Goal: Information Seeking & Learning: Learn about a topic

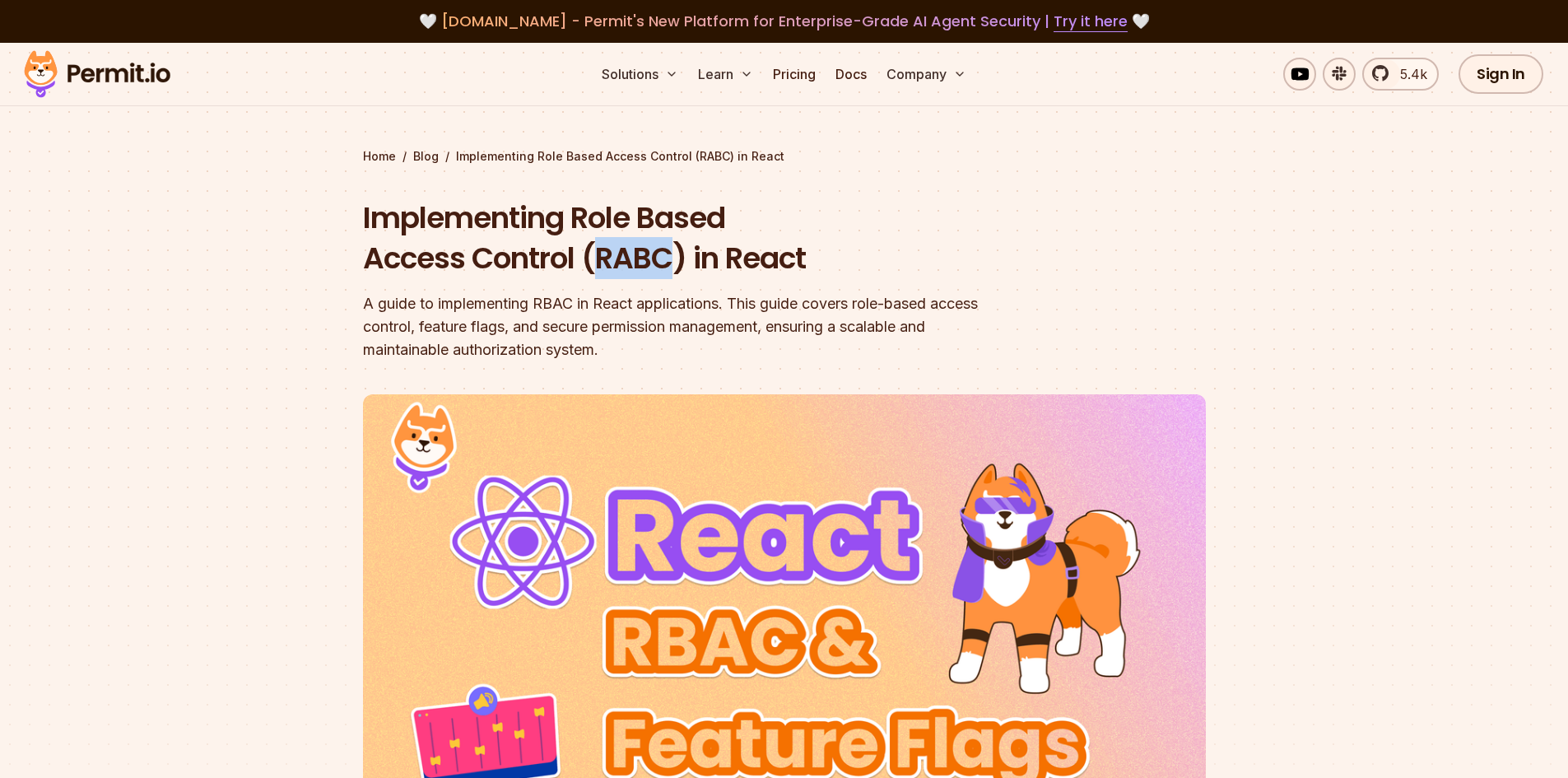
drag, startPoint x: 595, startPoint y: 255, endPoint x: 670, endPoint y: 263, distance: 75.4
click at [670, 263] on h1 "Implementing Role Based Access Control (RABC) in React" at bounding box center [679, 238] width 632 height 81
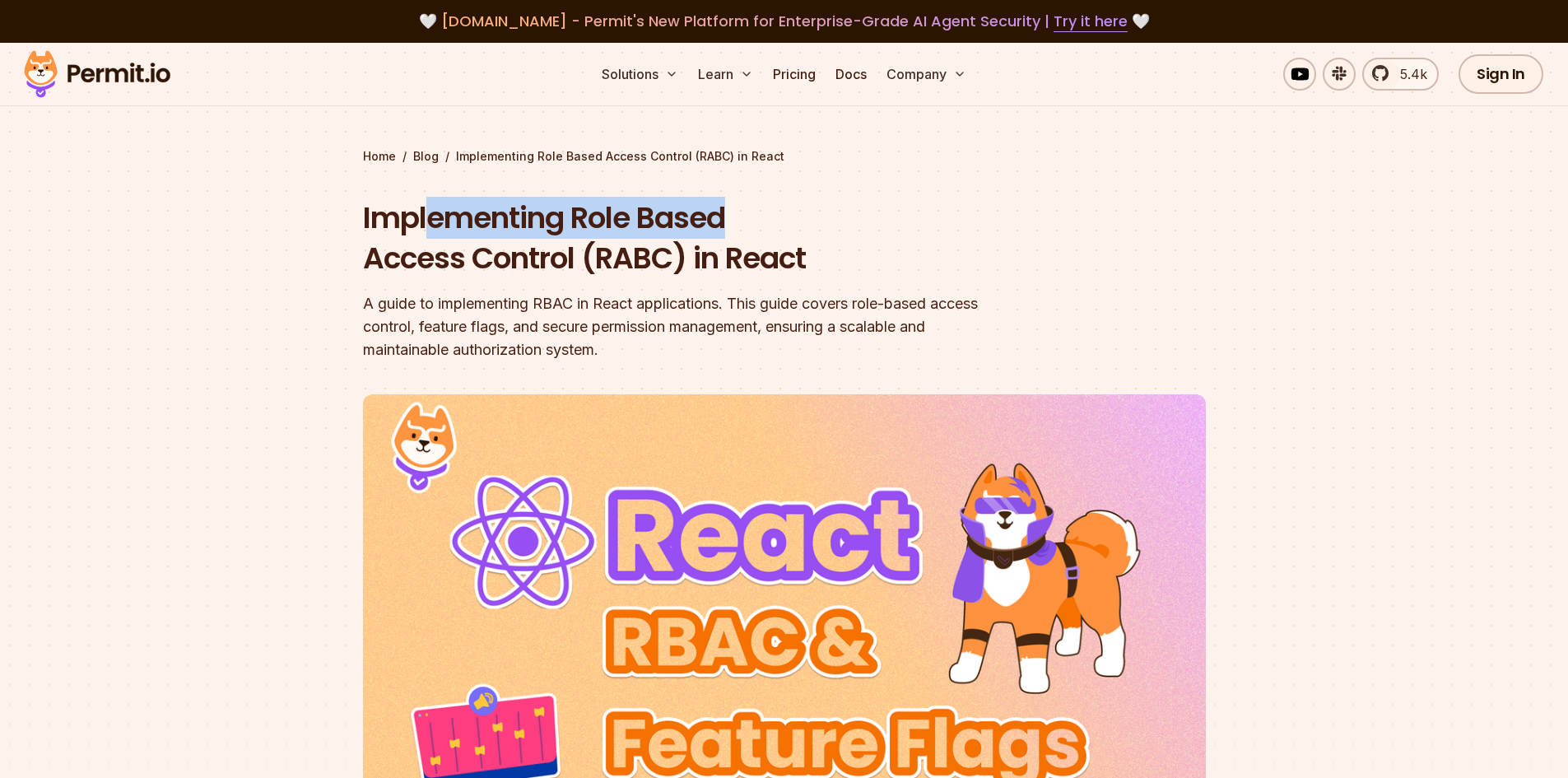
drag, startPoint x: 427, startPoint y: 221, endPoint x: 755, endPoint y: 227, distance: 328.1
click at [755, 227] on h1 "Implementing Role Based Access Control (RABC) in React" at bounding box center [679, 238] width 632 height 81
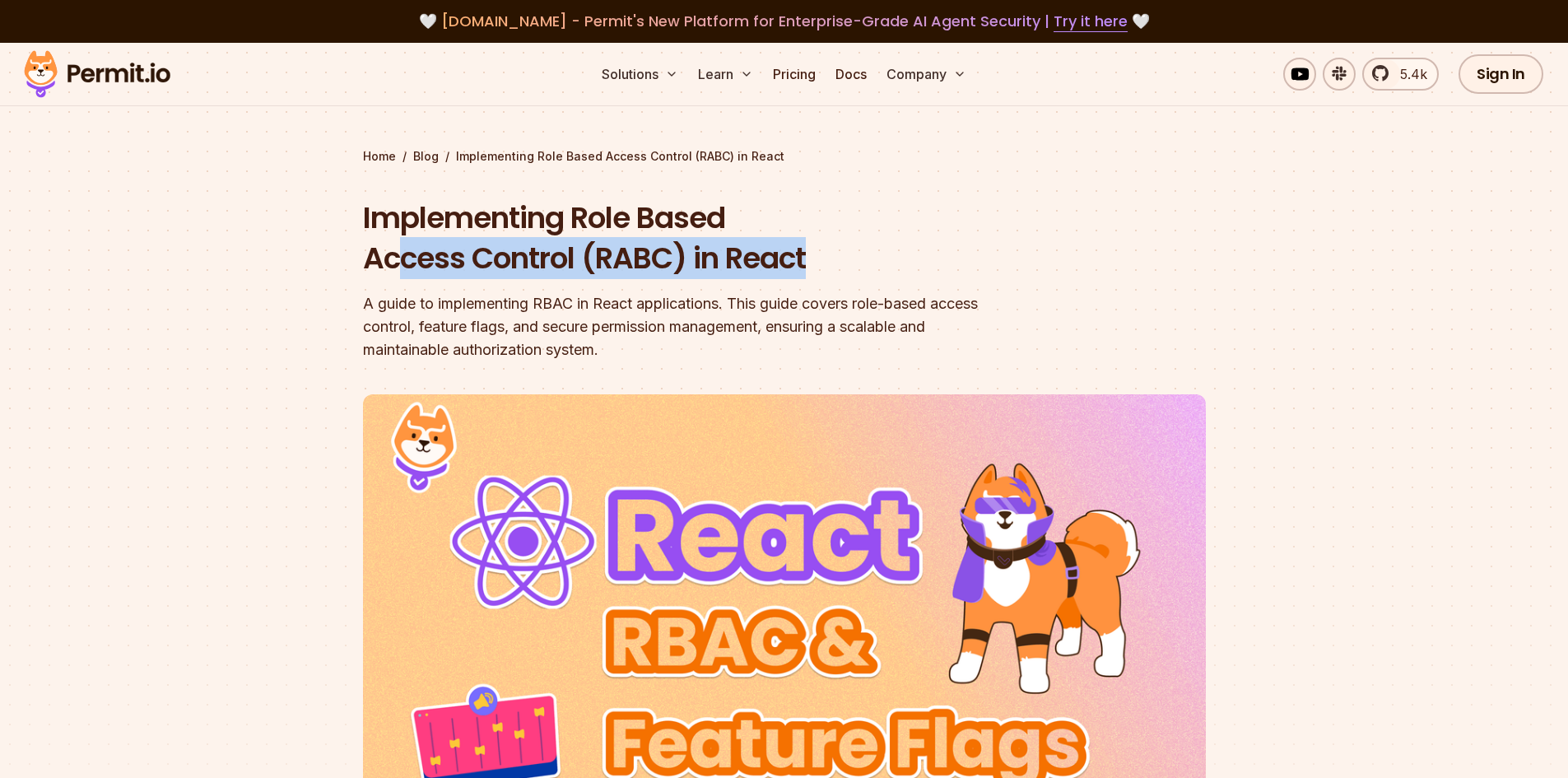
drag, startPoint x: 392, startPoint y: 270, endPoint x: 832, endPoint y: 265, distance: 440.0
click at [832, 265] on h1 "Implementing Role Based Access Control (RABC) in React" at bounding box center [679, 238] width 632 height 81
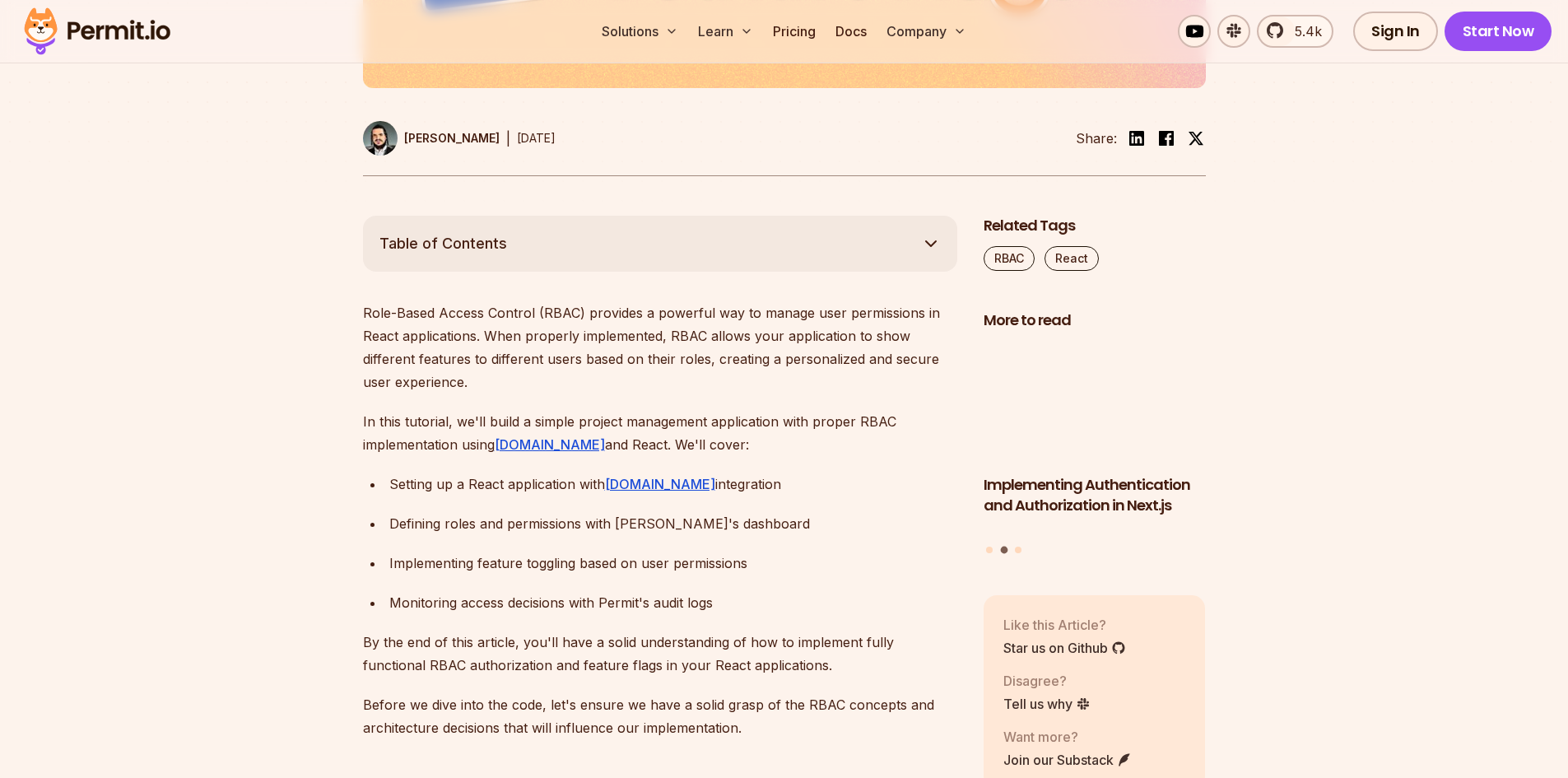
scroll to position [823, 0]
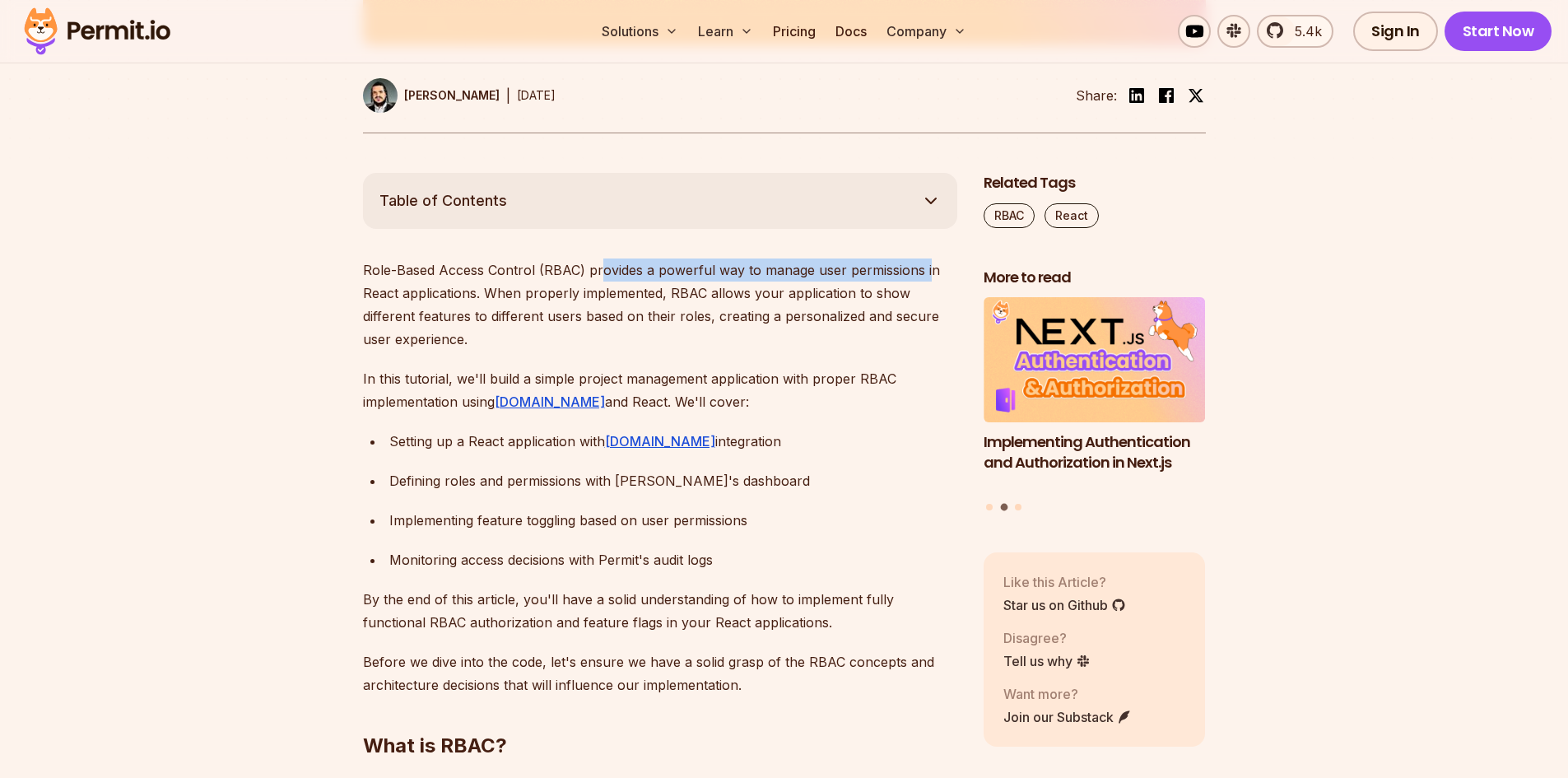
drag, startPoint x: 597, startPoint y: 269, endPoint x: 927, endPoint y: 271, distance: 330.0
click at [927, 271] on p "Role-Based Access Control (RBAC) provides a powerful way to manage user permiss…" at bounding box center [660, 305] width 595 height 92
drag, startPoint x: 417, startPoint y: 300, endPoint x: 463, endPoint y: 293, distance: 46.5
click at [463, 293] on p "Role-Based Access Control (RBAC) provides a powerful way to manage user permiss…" at bounding box center [660, 305] width 595 height 92
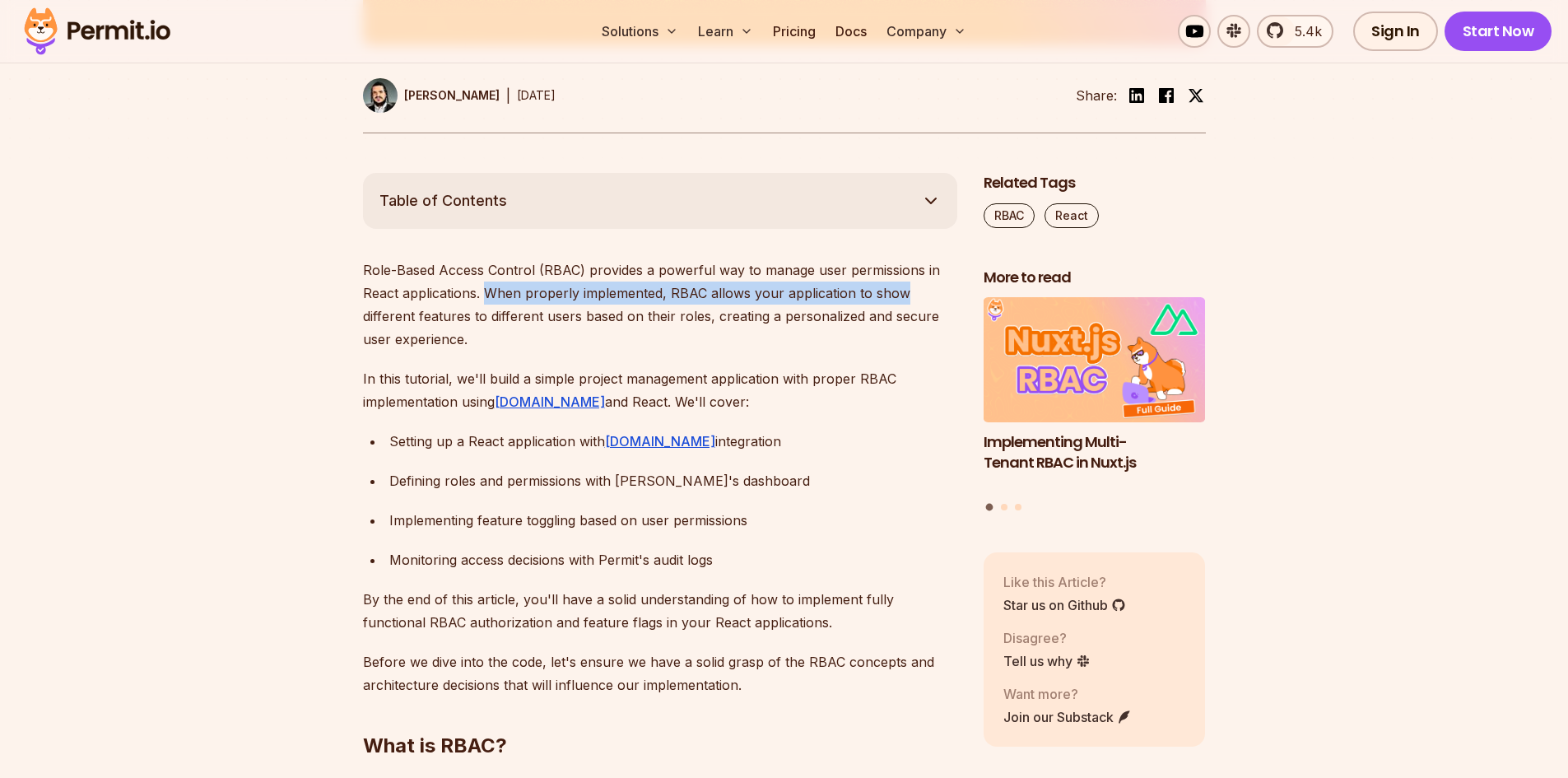
drag, startPoint x: 490, startPoint y: 292, endPoint x: 917, endPoint y: 297, distance: 427.0
click at [917, 297] on p "Role-Based Access Control (RBAC) provides a powerful way to manage user permiss…" at bounding box center [660, 305] width 595 height 92
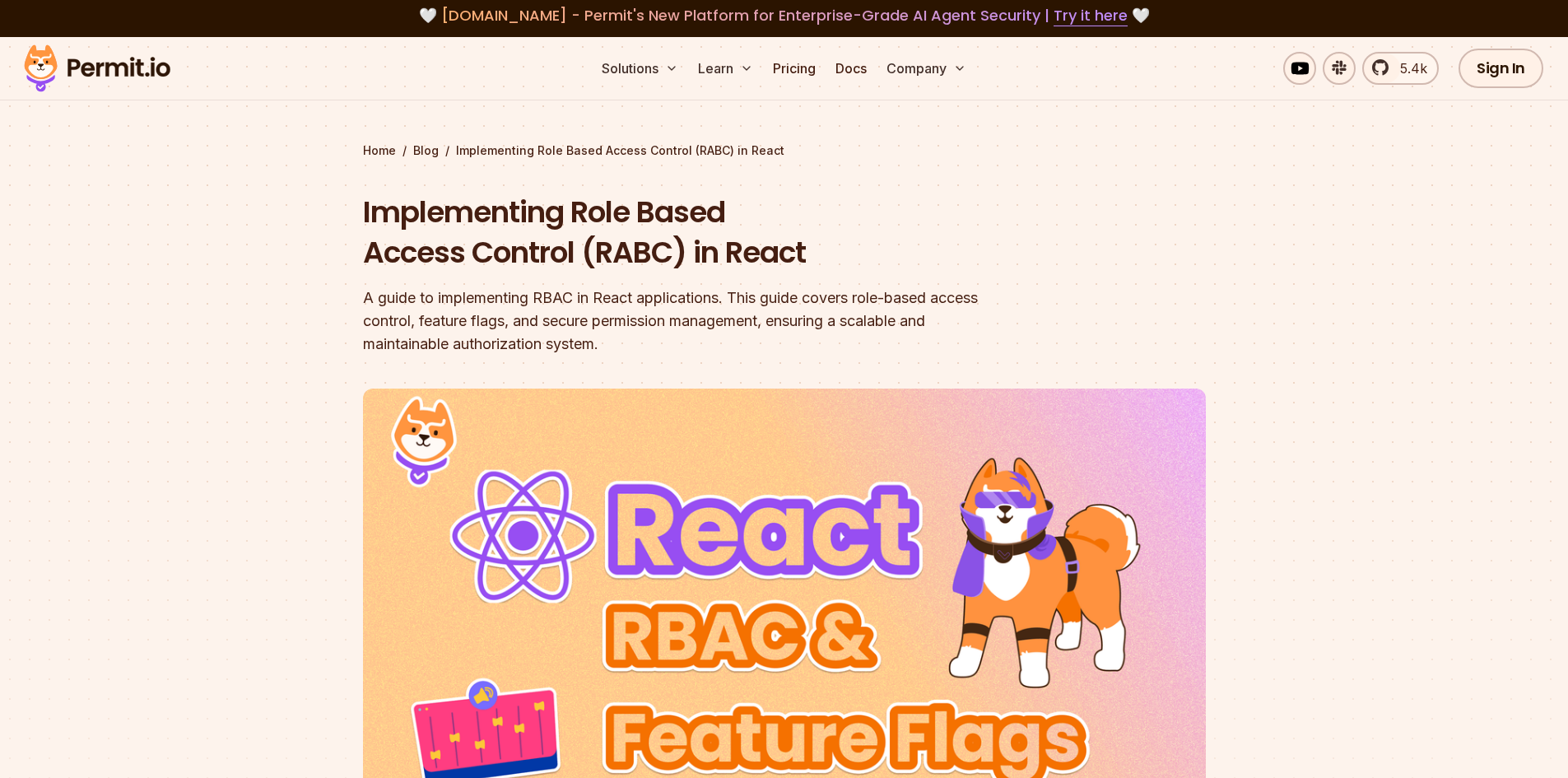
scroll to position [0, 0]
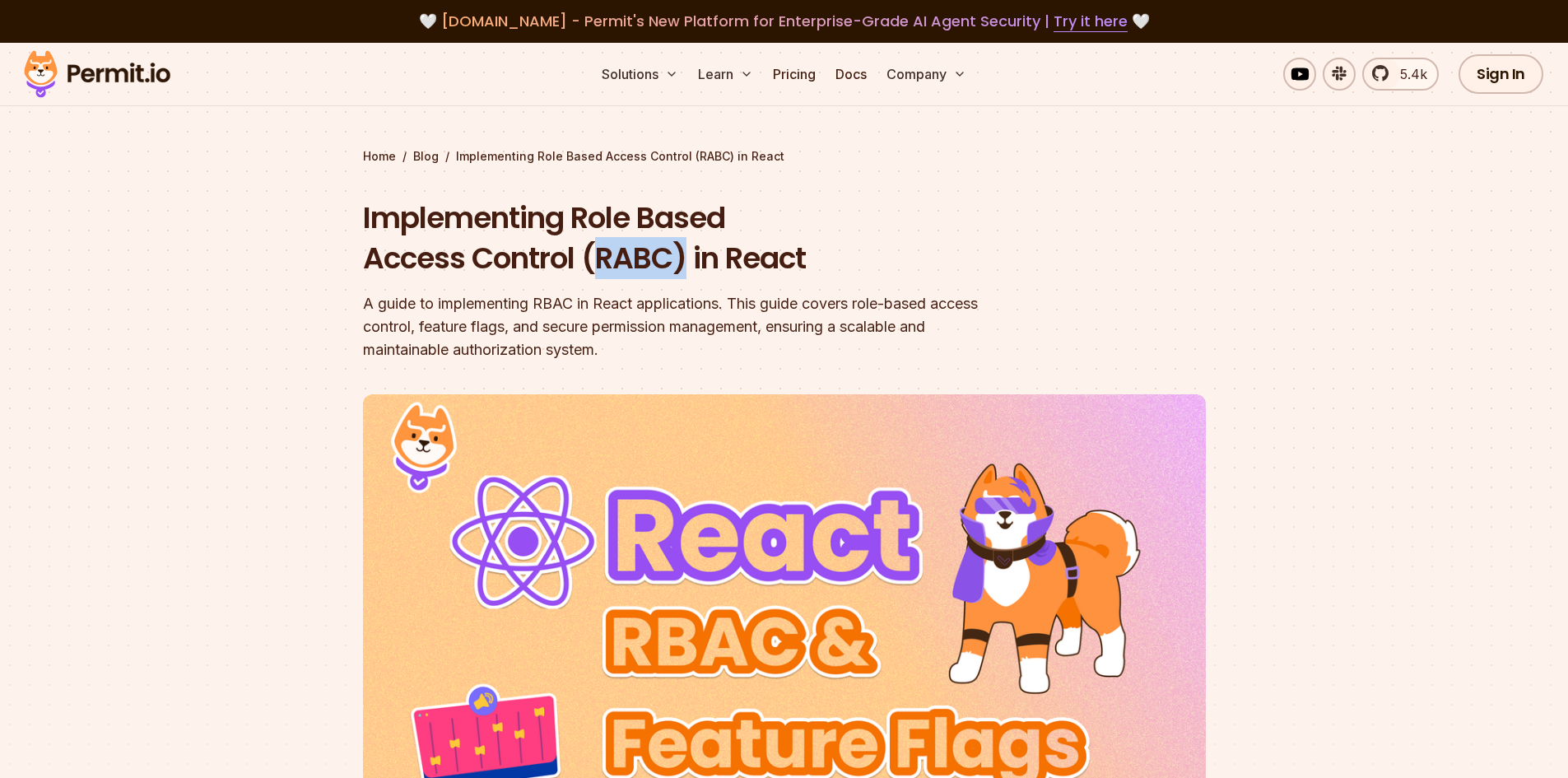
drag, startPoint x: 597, startPoint y: 260, endPoint x: 690, endPoint y: 250, distance: 93.5
click at [690, 250] on h1 "Implementing Role Based Access Control (RABC) in React" at bounding box center [679, 238] width 632 height 81
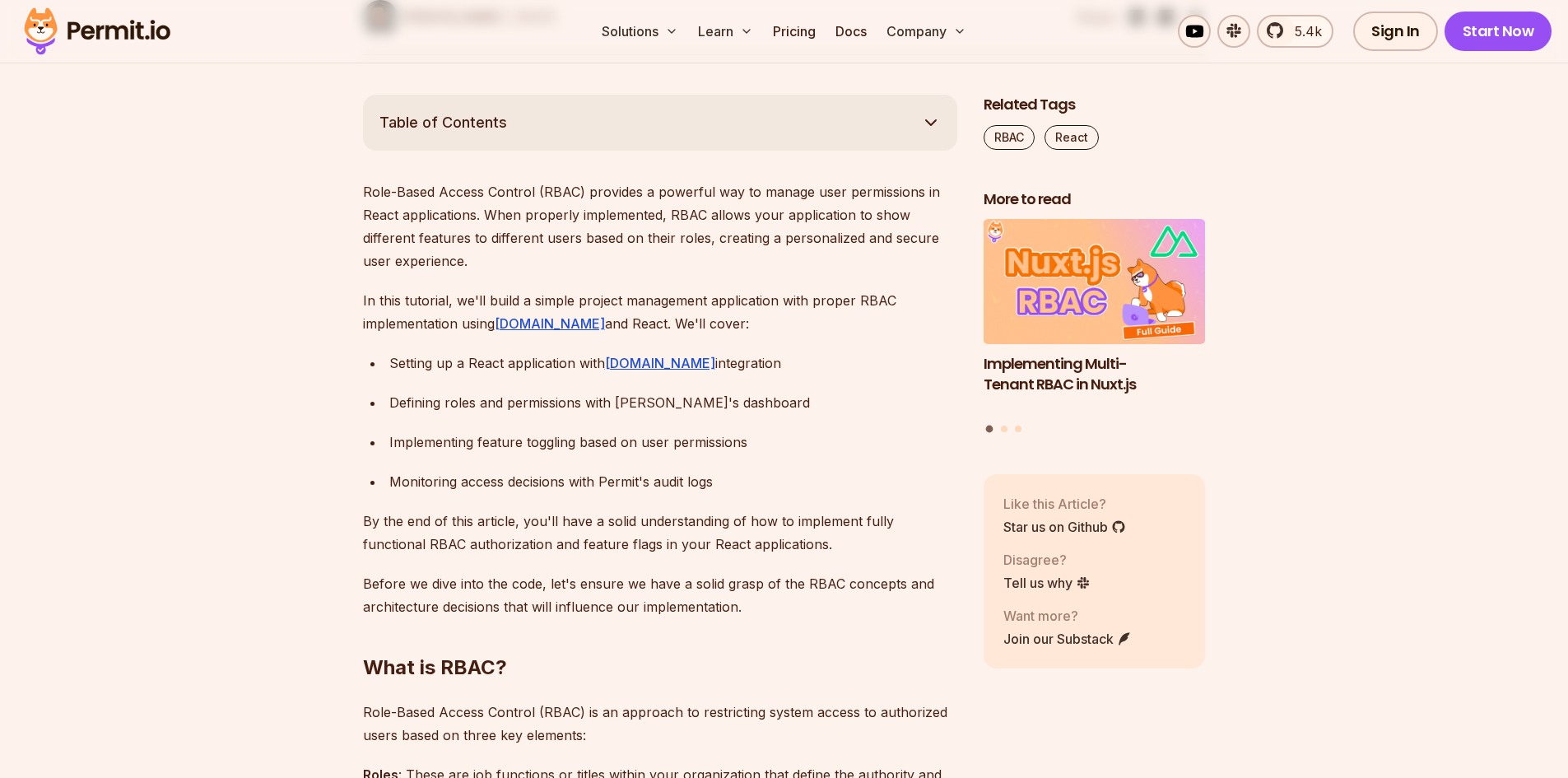
scroll to position [988, 0]
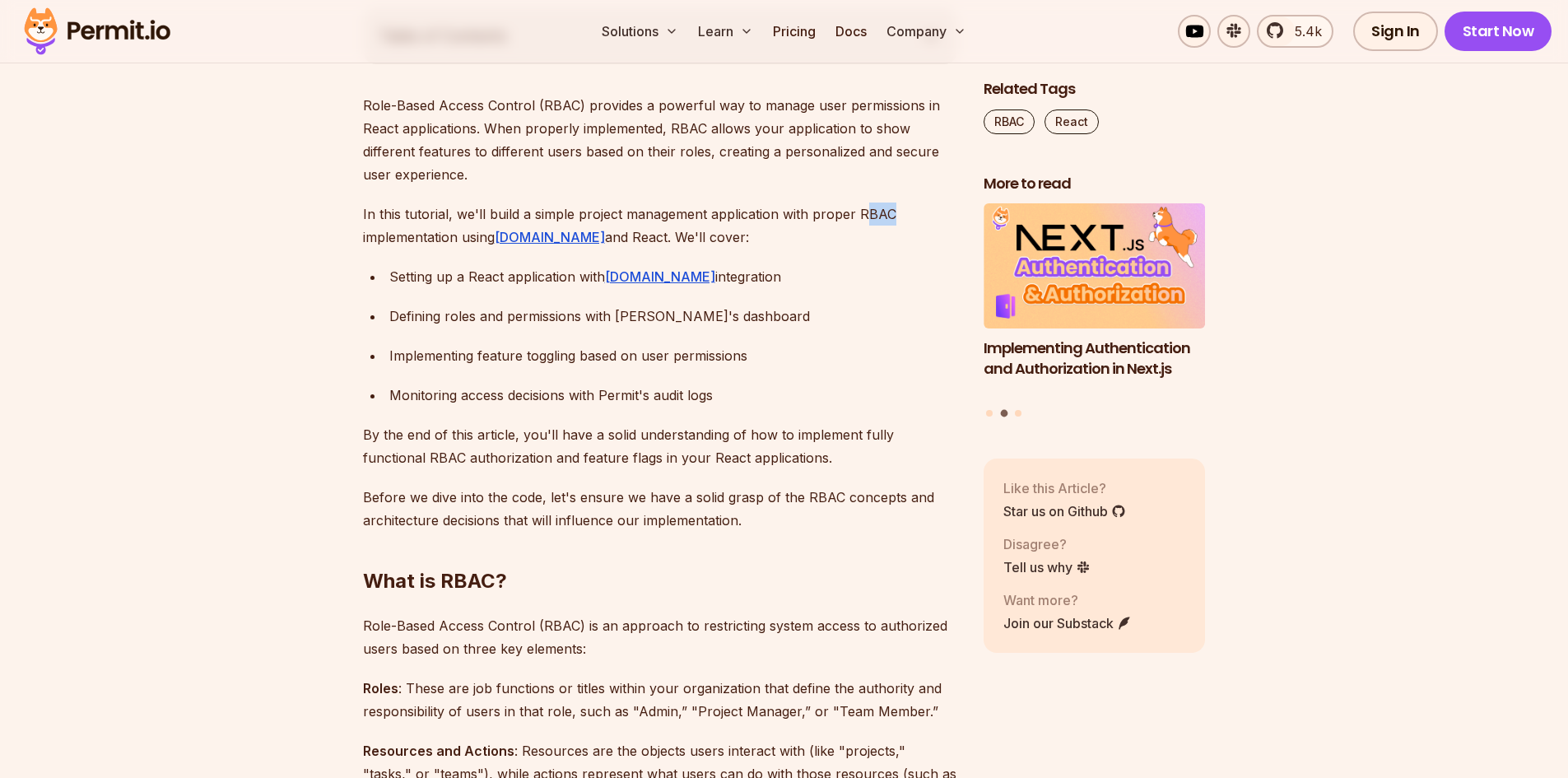
drag, startPoint x: 858, startPoint y: 215, endPoint x: 888, endPoint y: 212, distance: 30.1
click at [888, 212] on p "In this tutorial, we'll build a simple project management application with prop…" at bounding box center [660, 225] width 595 height 46
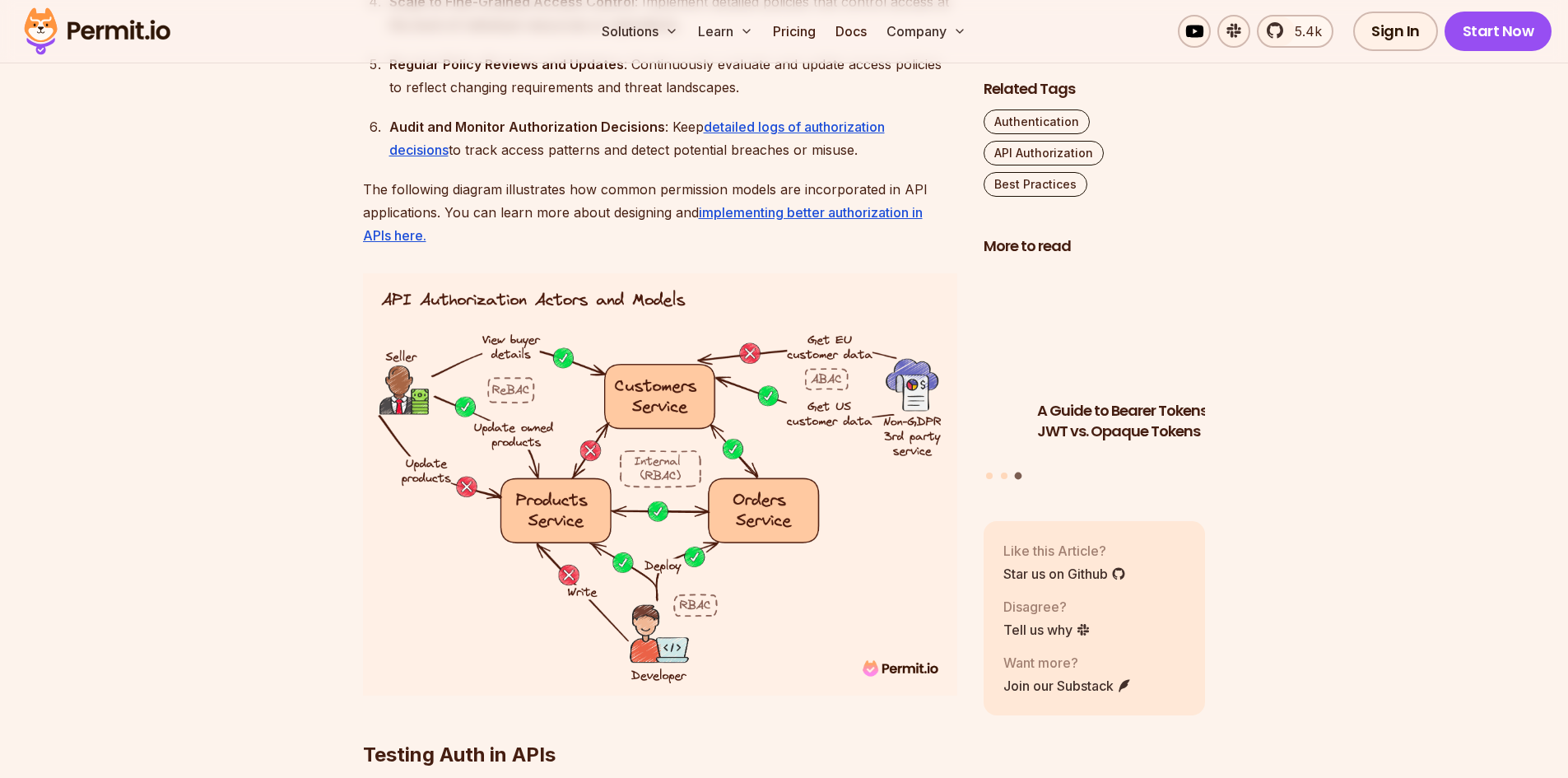
scroll to position [5434, 0]
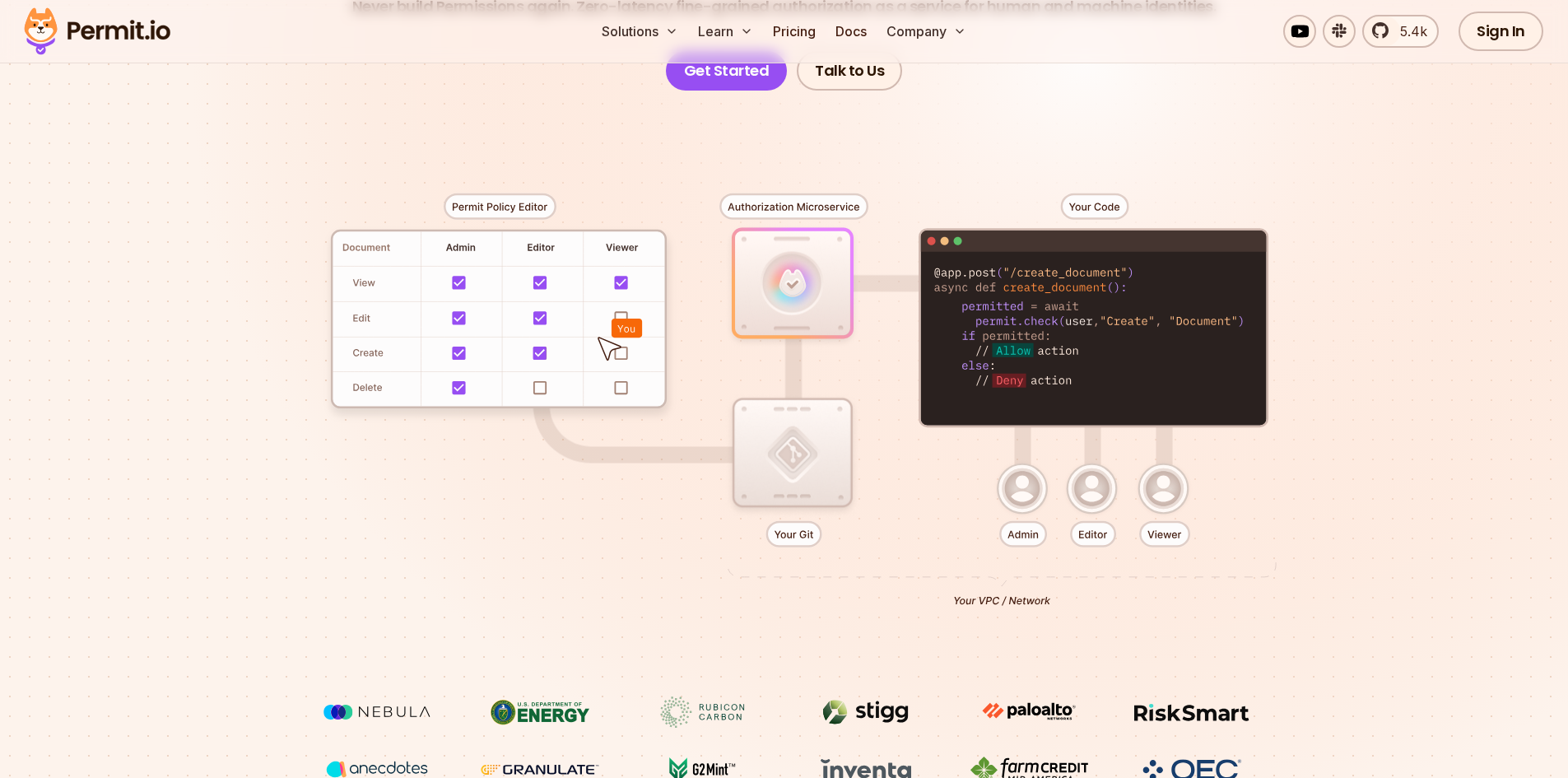
scroll to position [247, 0]
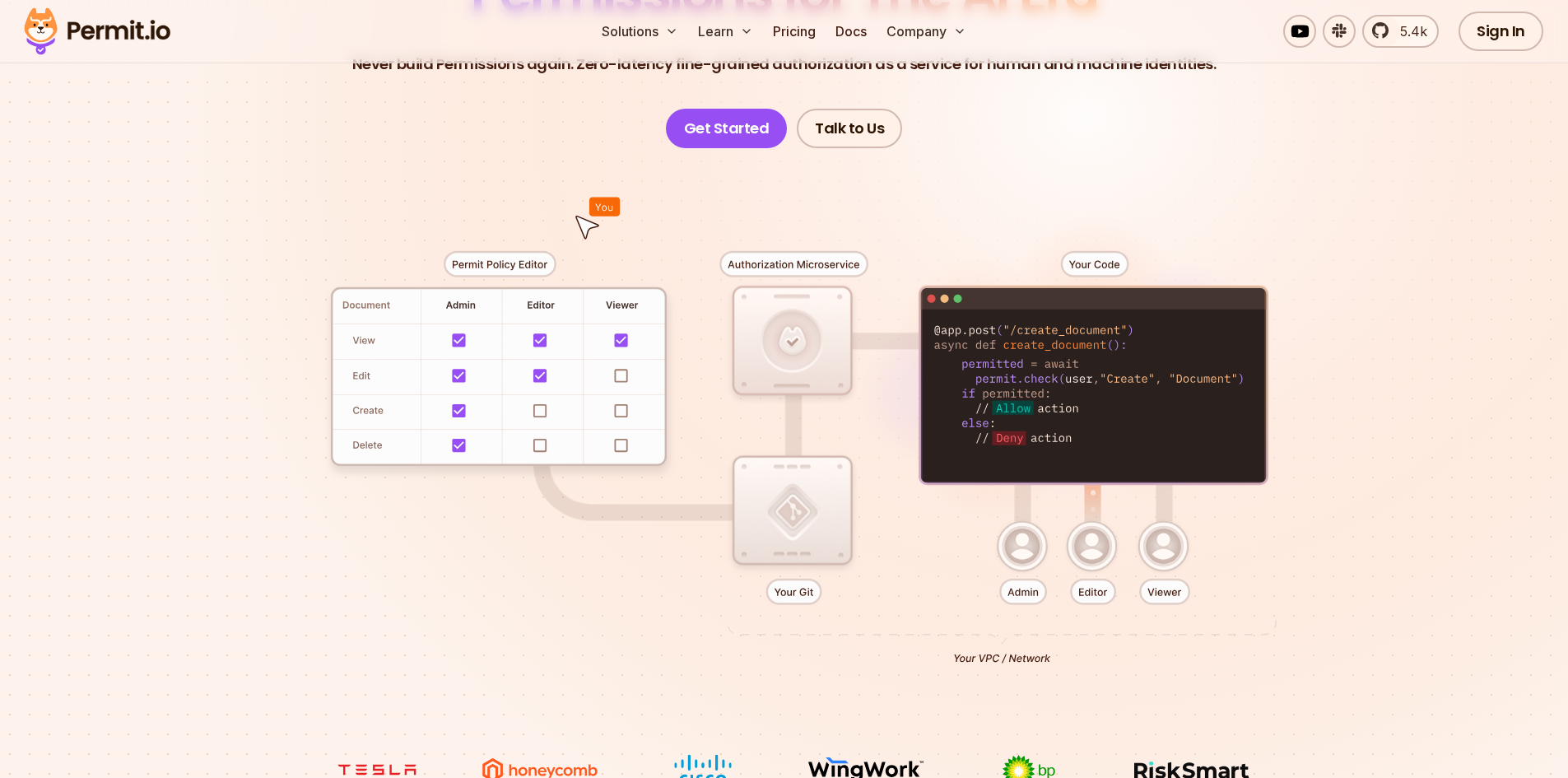
click at [534, 413] on div at bounding box center [784, 450] width 1152 height 606
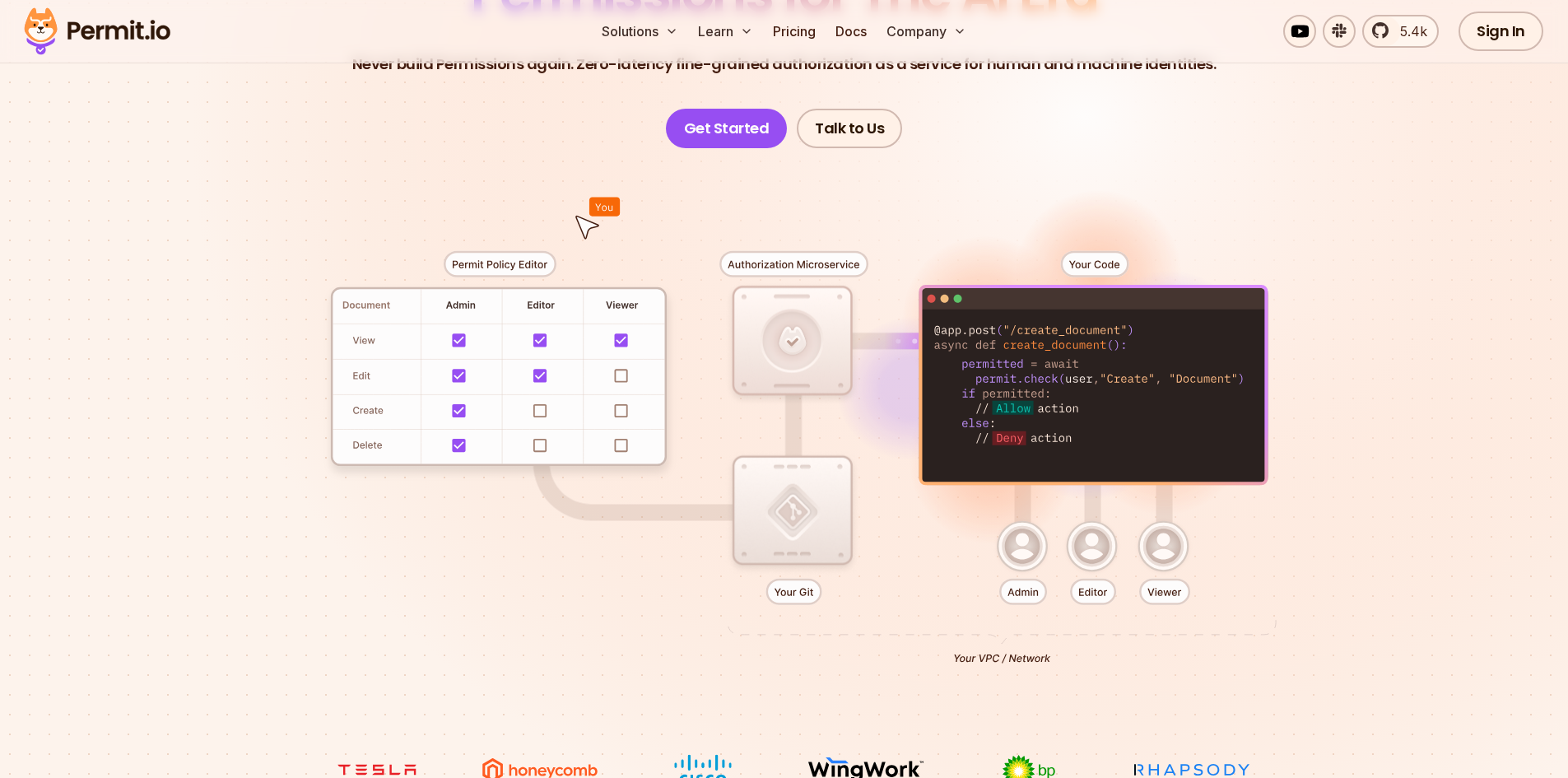
drag, startPoint x: 611, startPoint y: 192, endPoint x: 603, endPoint y: 379, distance: 187.2
click at [603, 378] on div at bounding box center [784, 450] width 1152 height 606
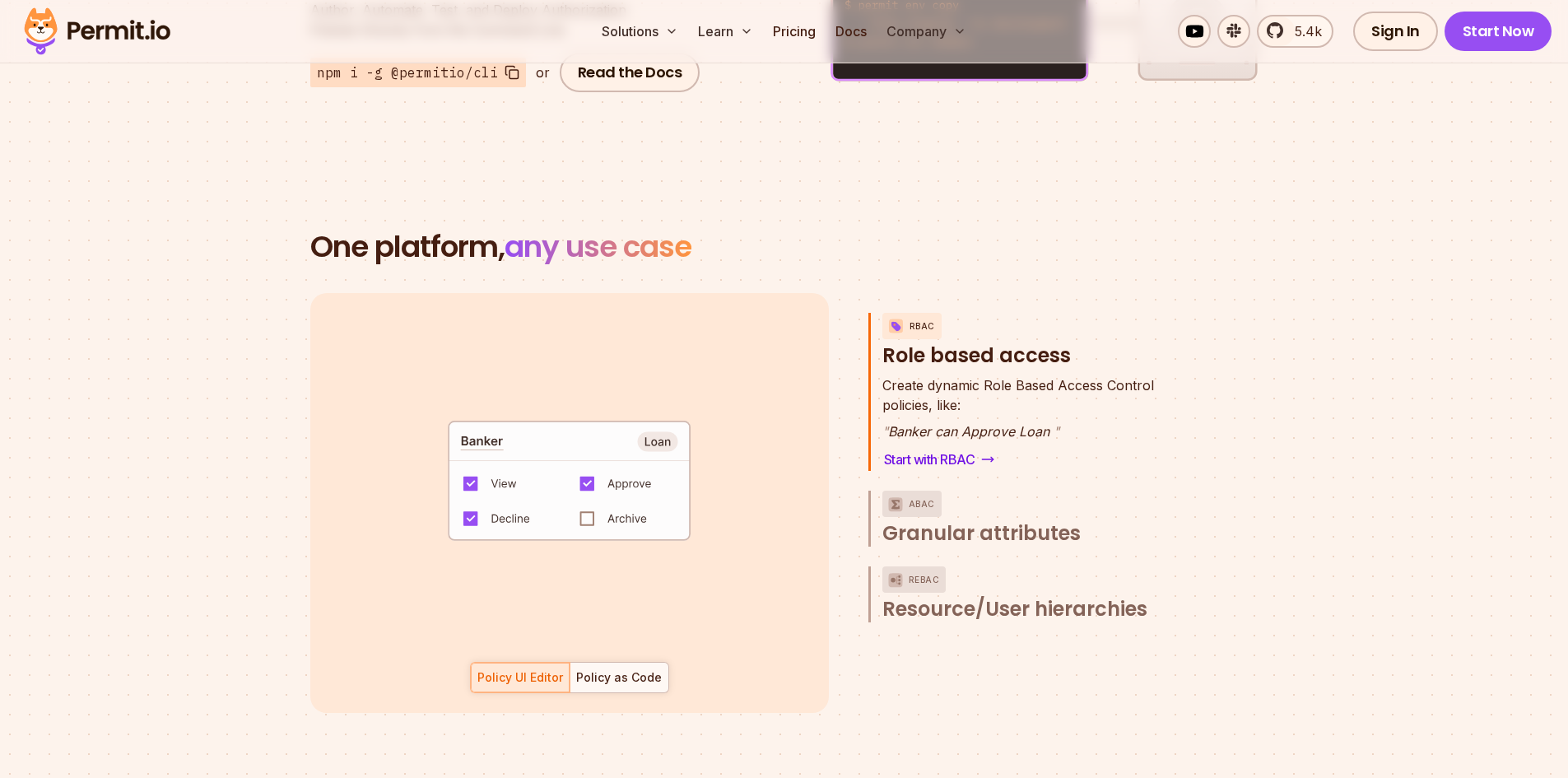
scroll to position [2635, 0]
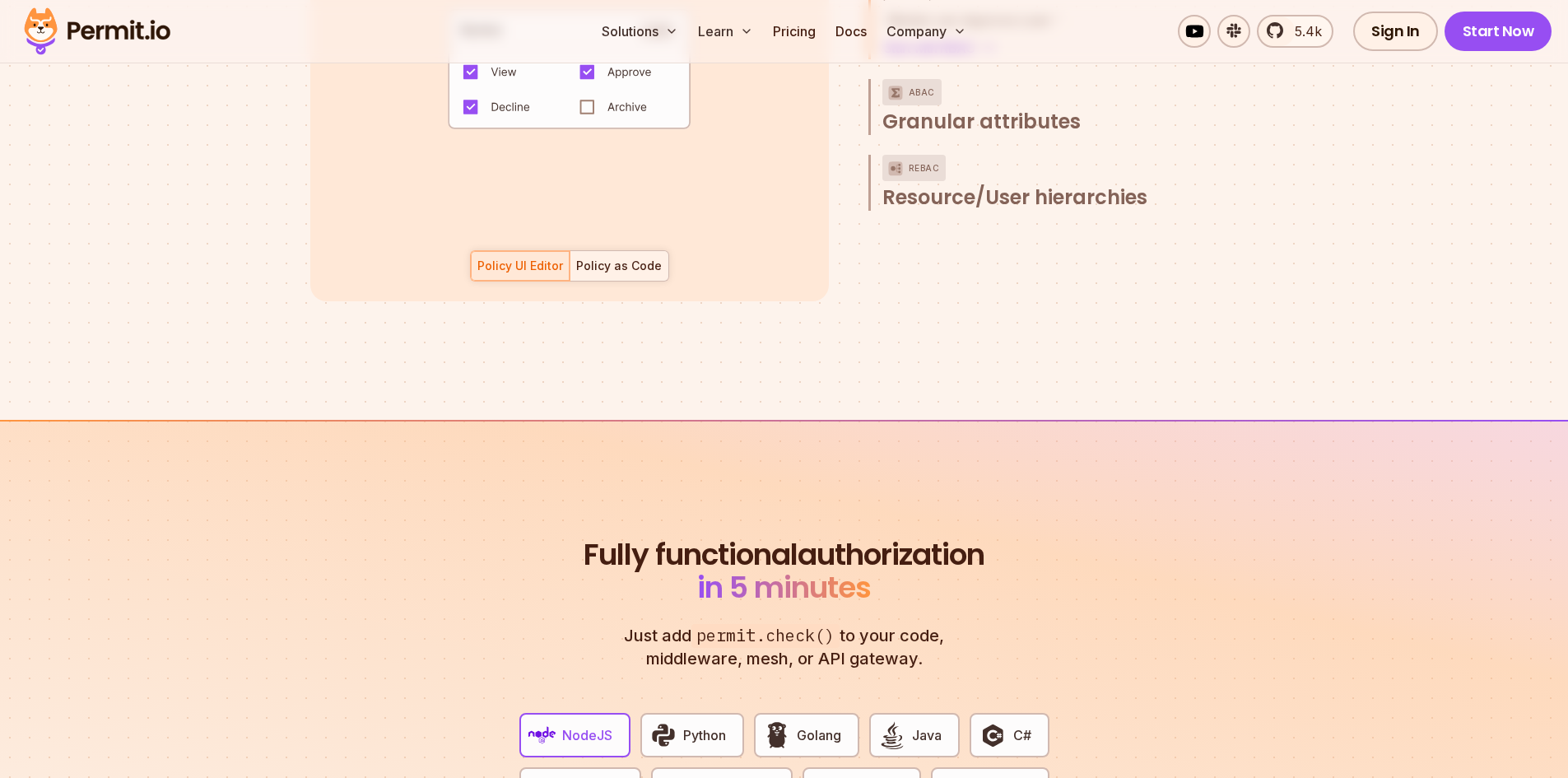
click at [607, 251] on div at bounding box center [619, 265] width 99 height 29
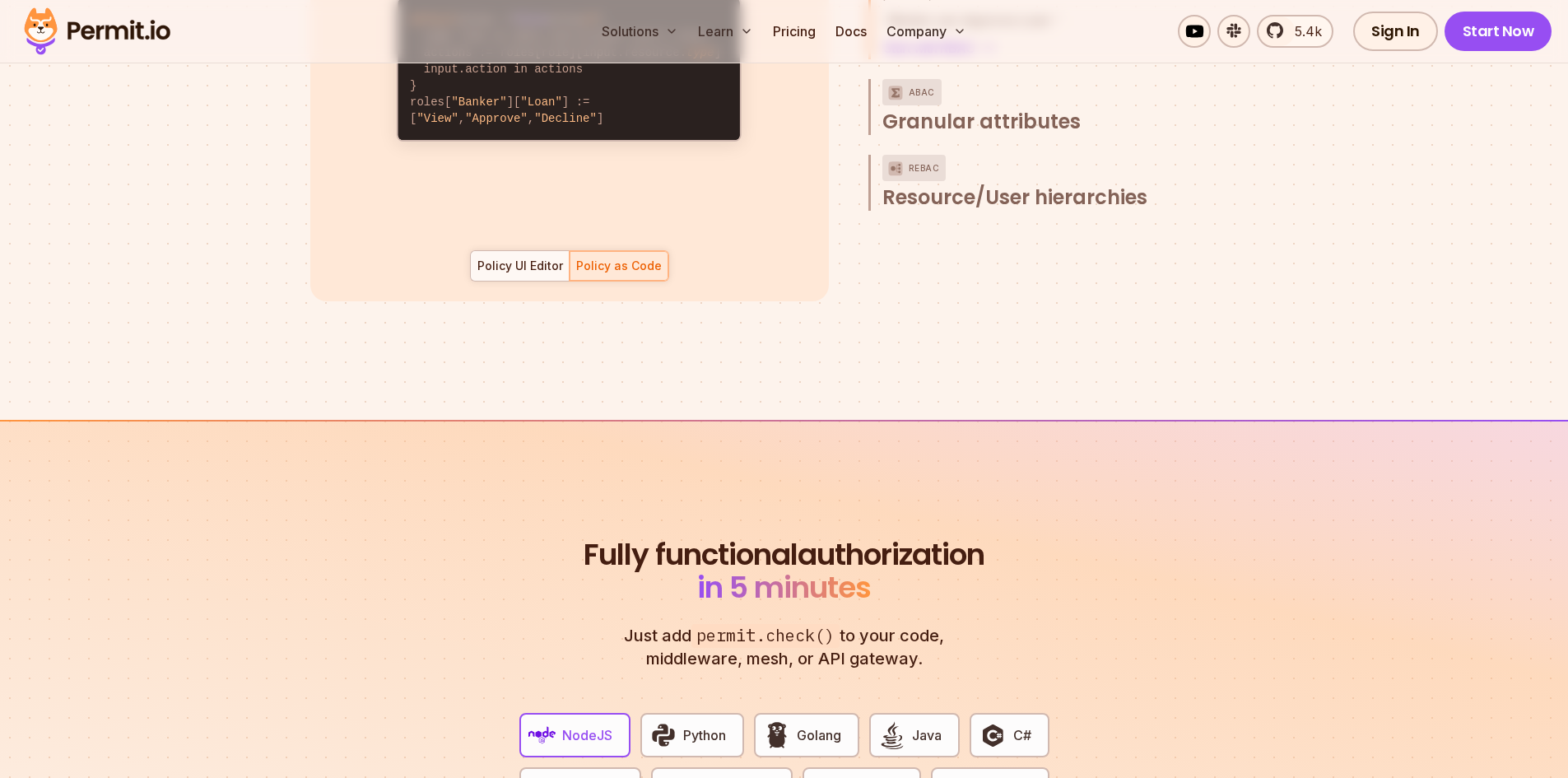
scroll to position [2305, 0]
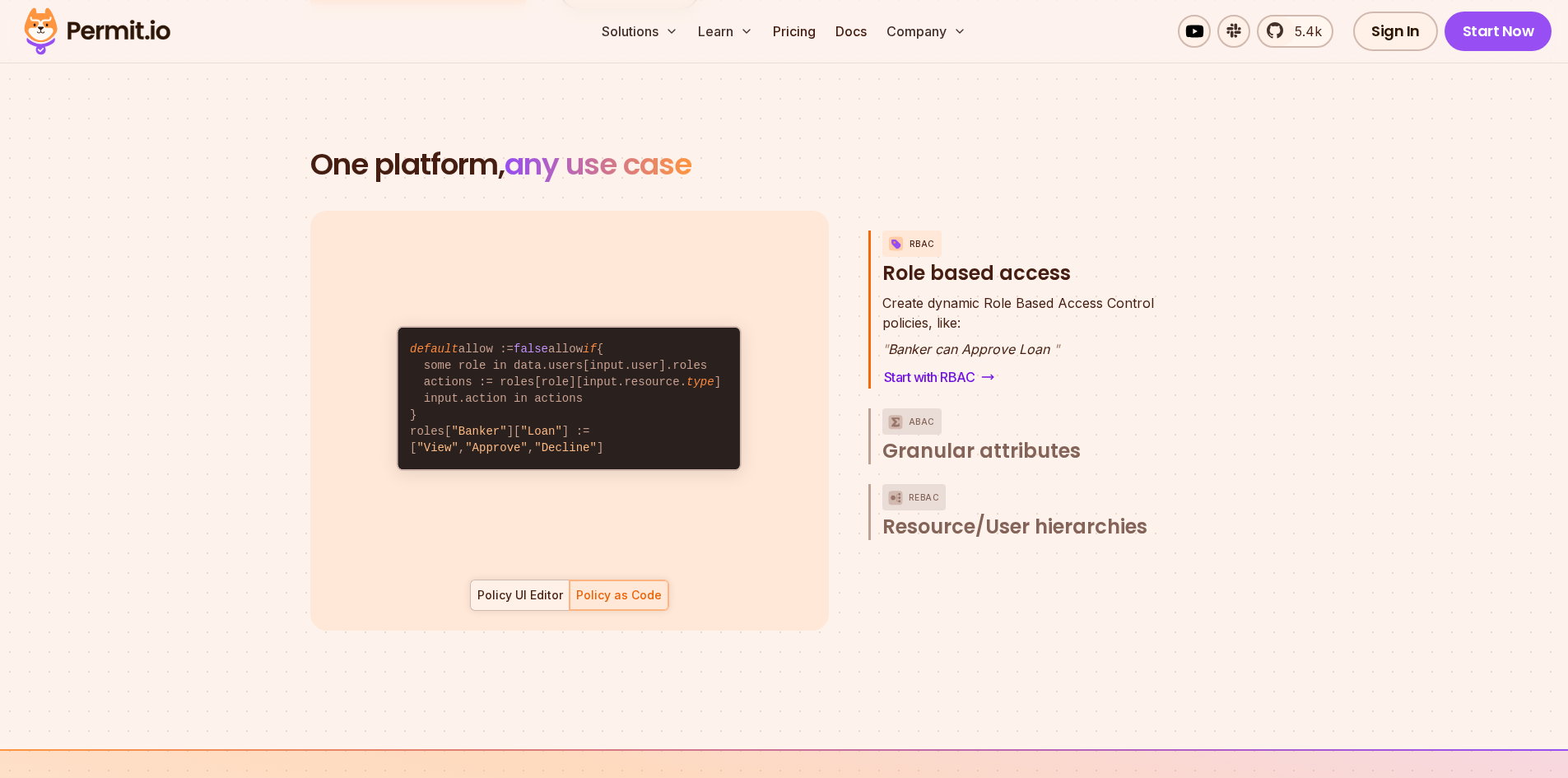
click at [541, 581] on div at bounding box center [521, 595] width 99 height 29
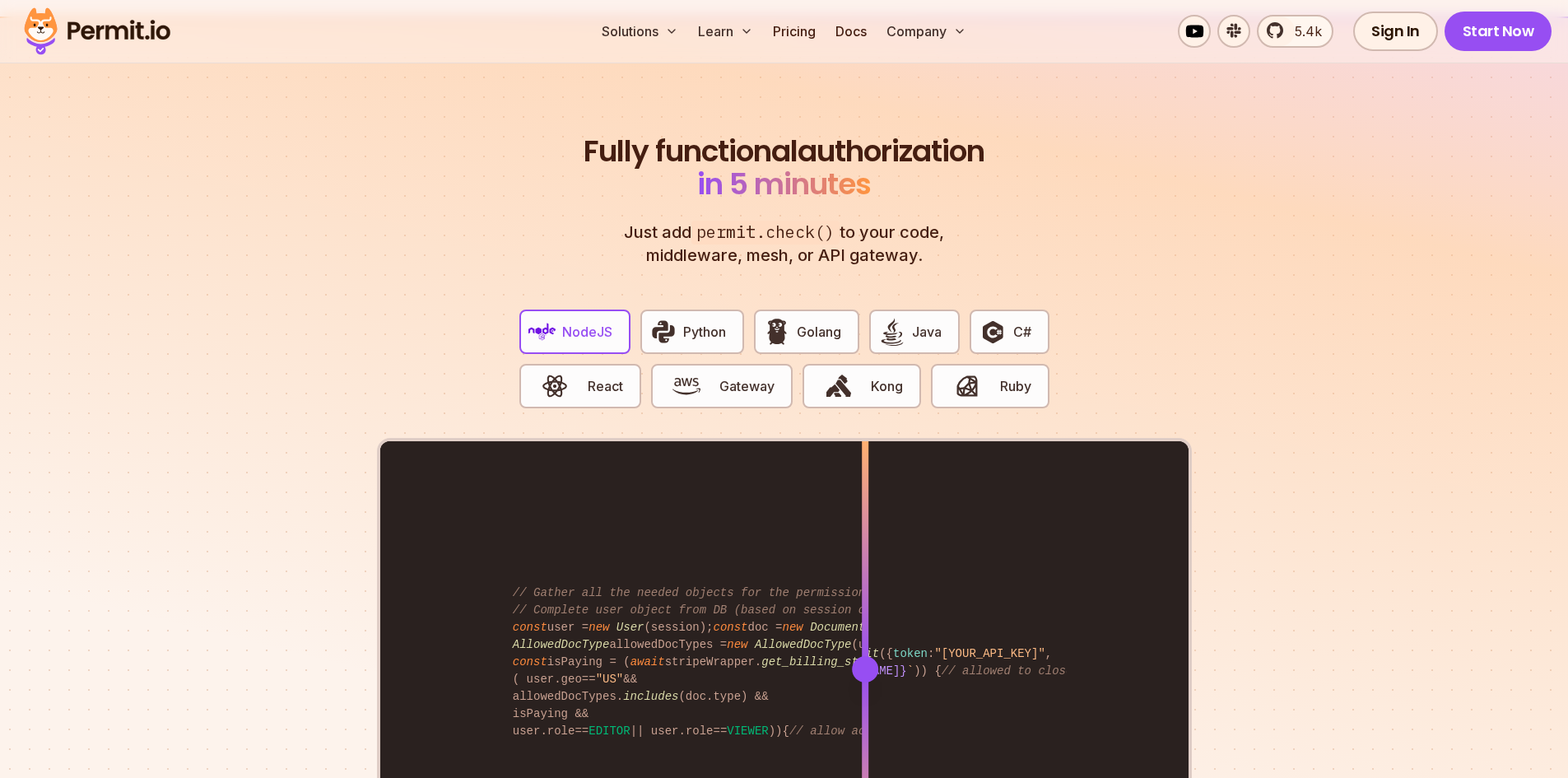
scroll to position [3046, 0]
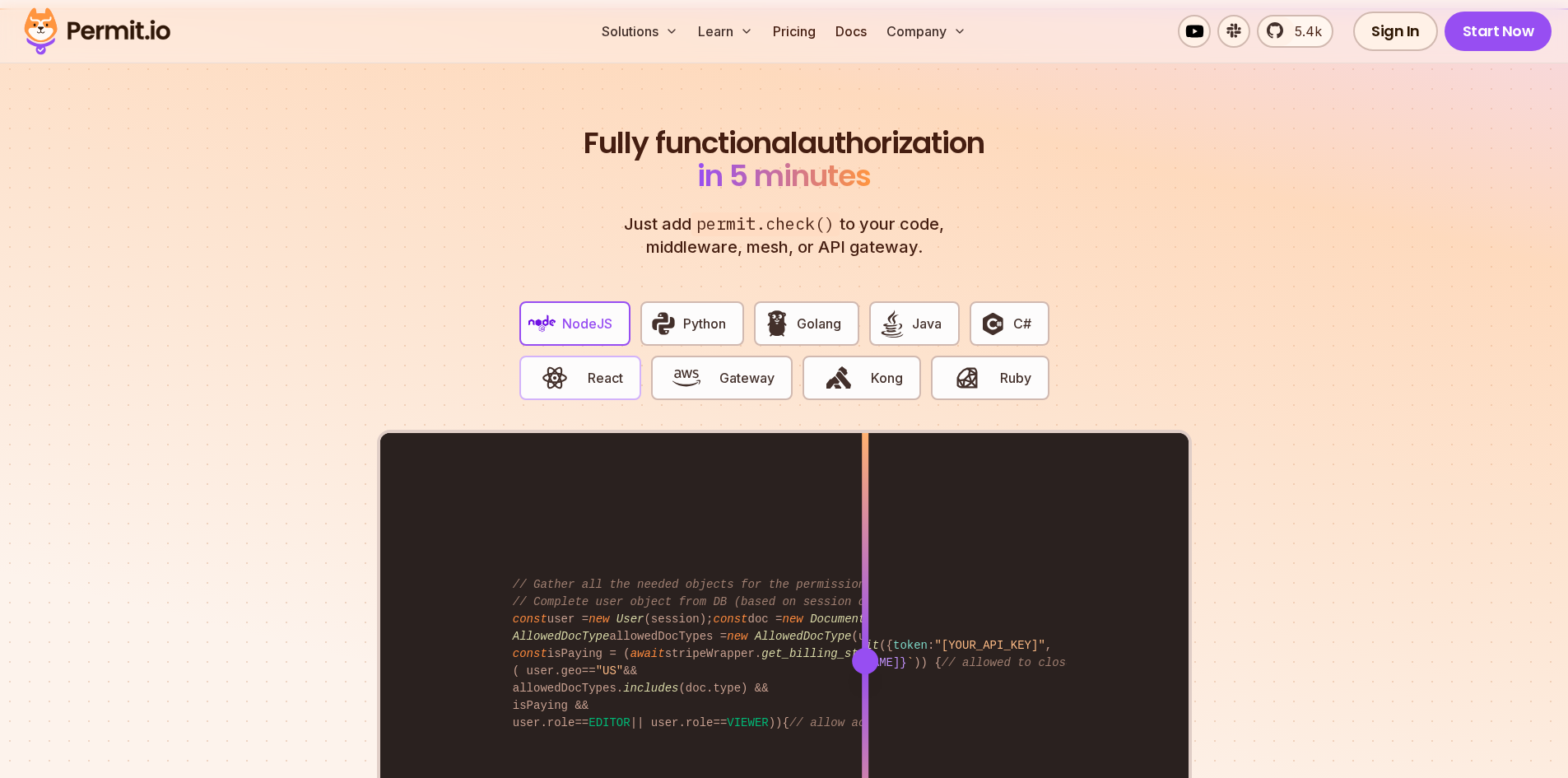
click at [606, 368] on span "React" at bounding box center [606, 378] width 35 height 20
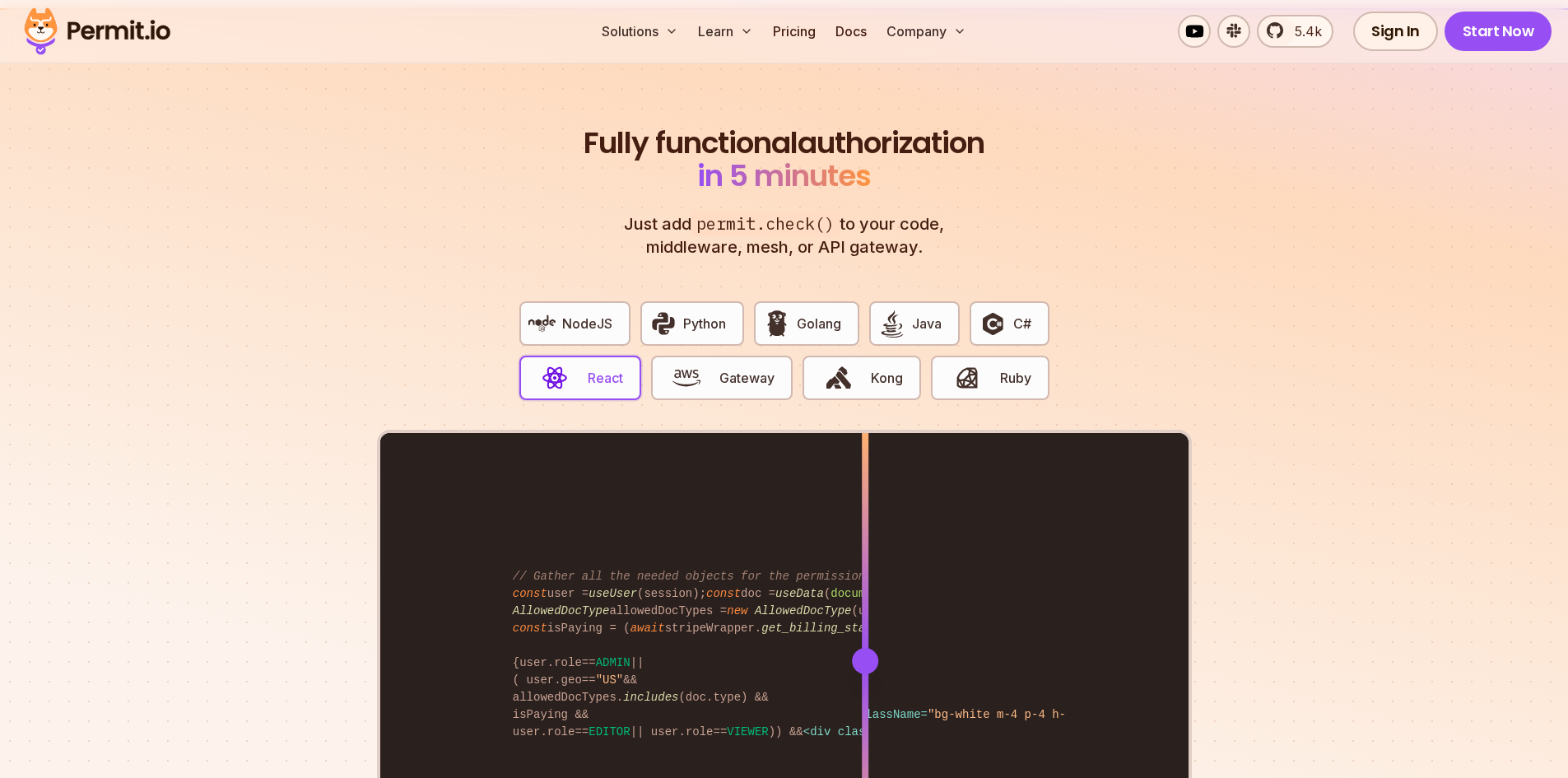
scroll to position [3376, 0]
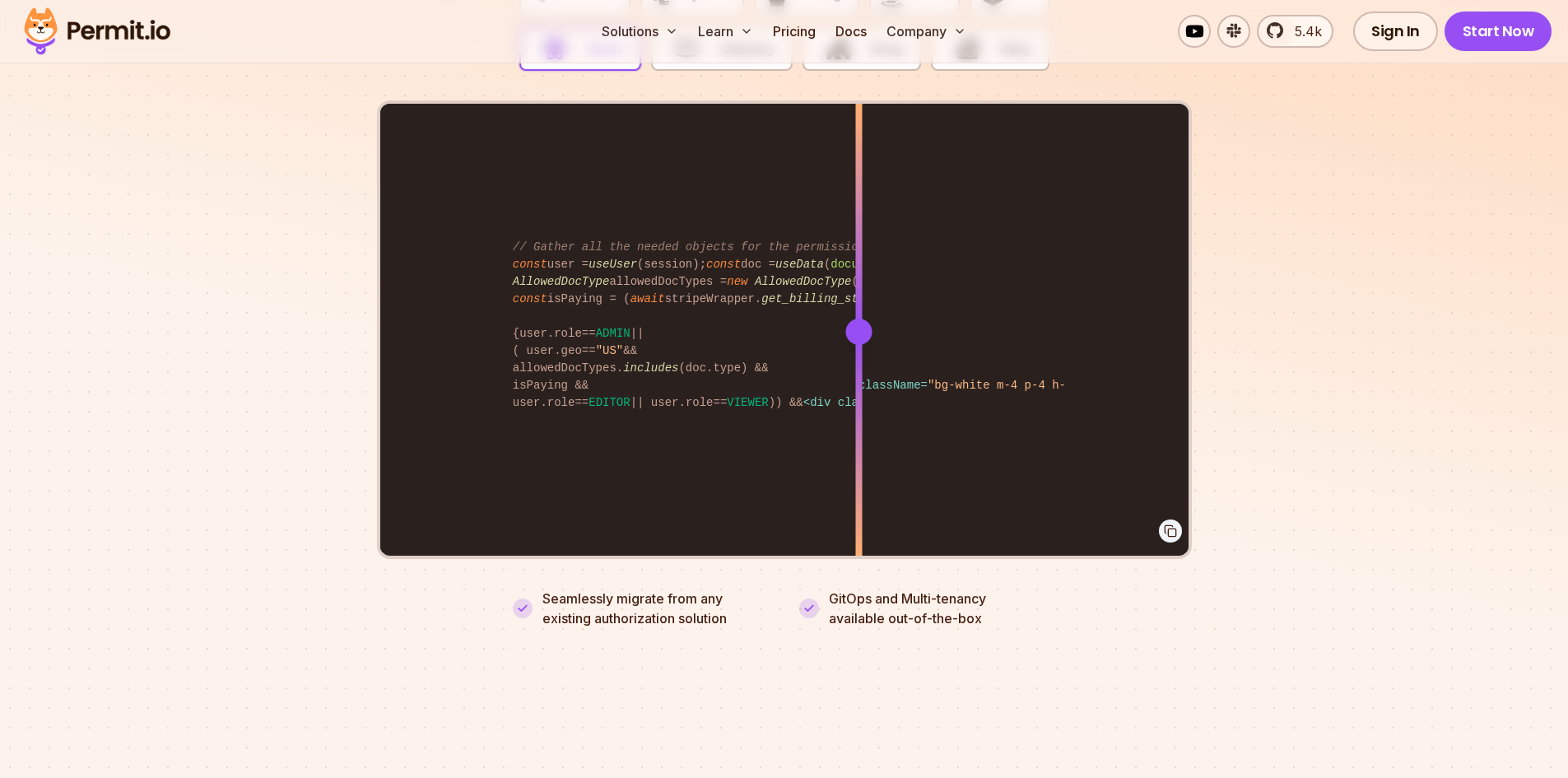
drag, startPoint x: 865, startPoint y: 317, endPoint x: 847, endPoint y: 380, distance: 65.5
click at [855, 380] on div at bounding box center [858, 330] width 7 height 455
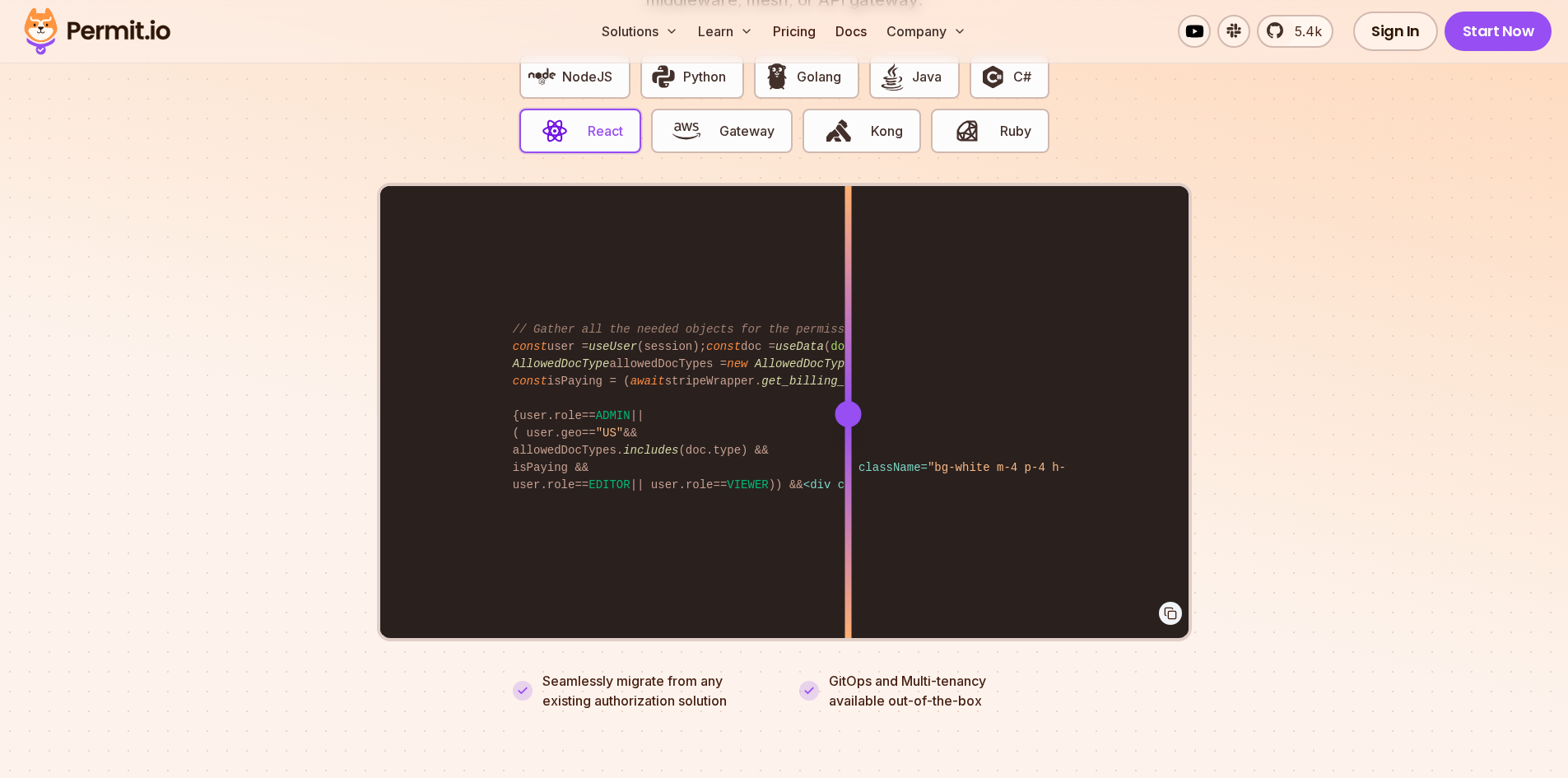
scroll to position [3211, 0]
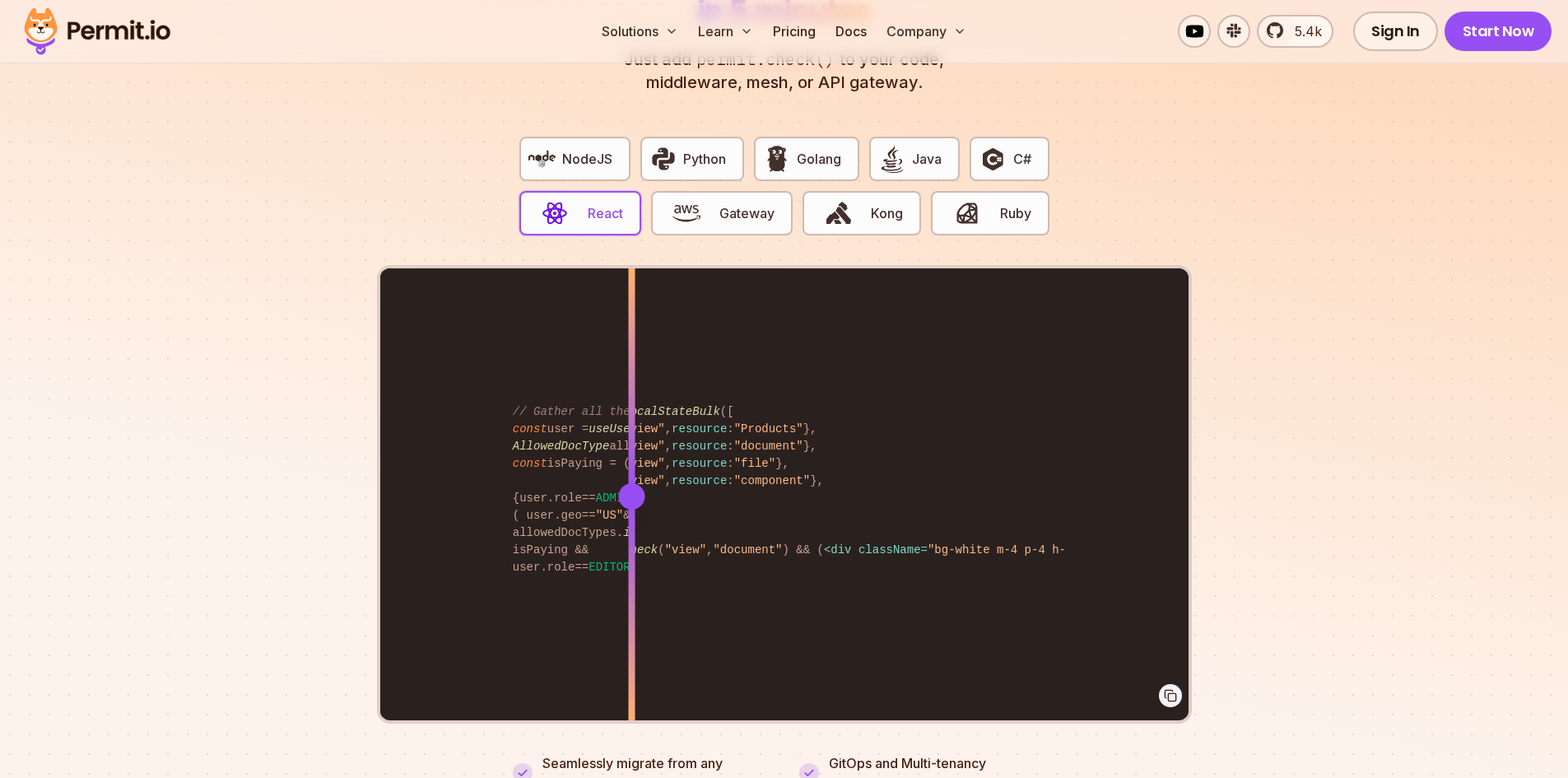
drag, startPoint x: 846, startPoint y: 481, endPoint x: 632, endPoint y: 524, distance: 218.3
click at [632, 524] on div at bounding box center [632, 495] width 7 height 455
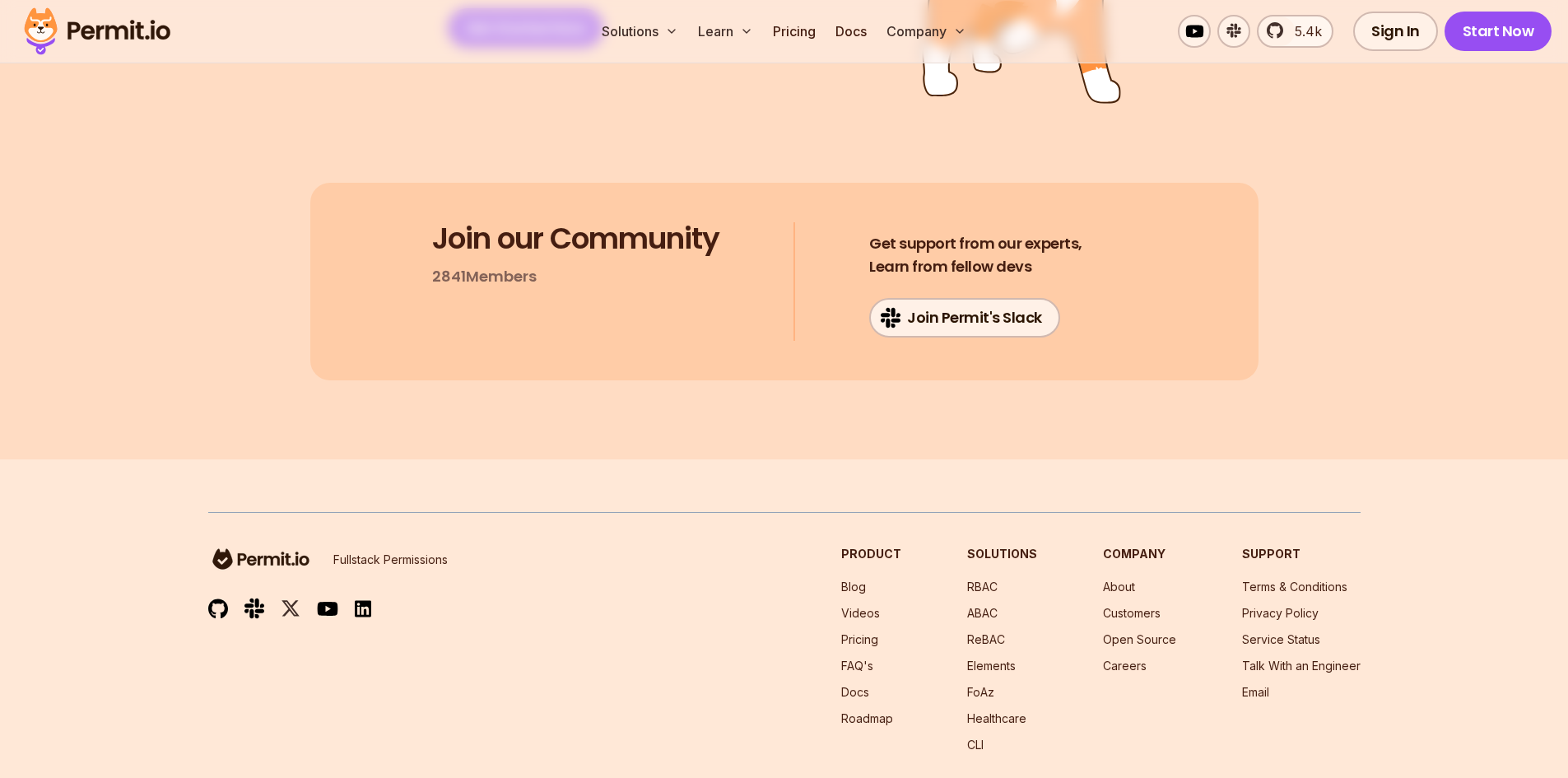
scroll to position [8792, 0]
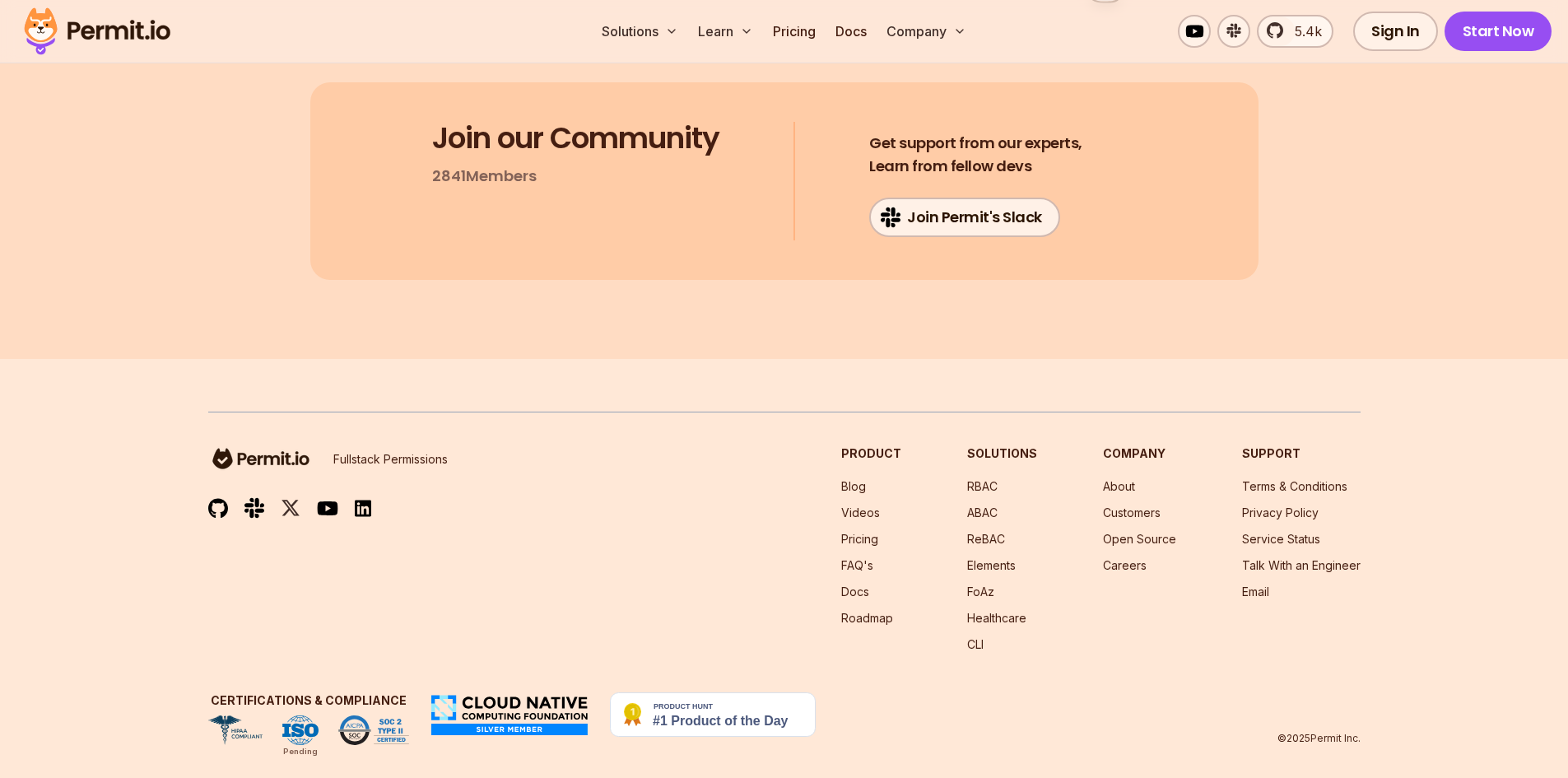
click at [217, 498] on img at bounding box center [218, 508] width 20 height 21
